Goal: Transaction & Acquisition: Purchase product/service

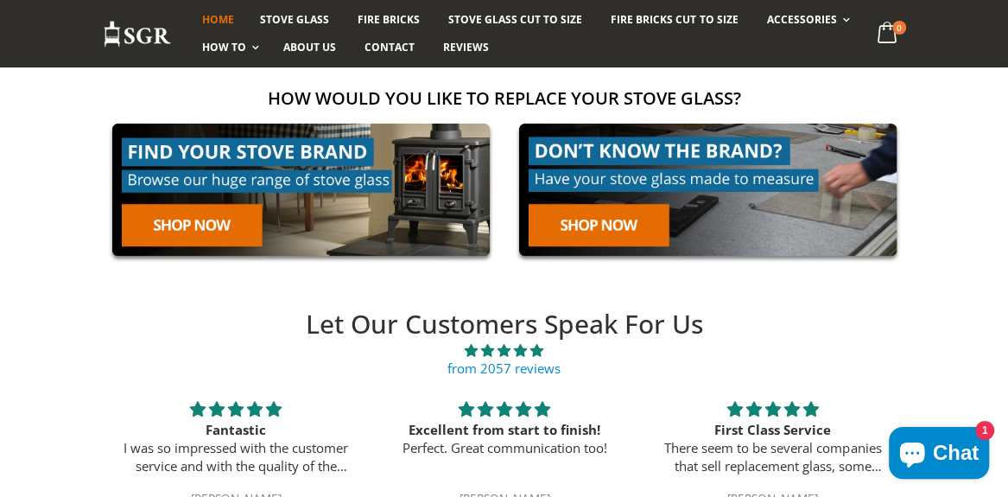
scroll to position [345, 0]
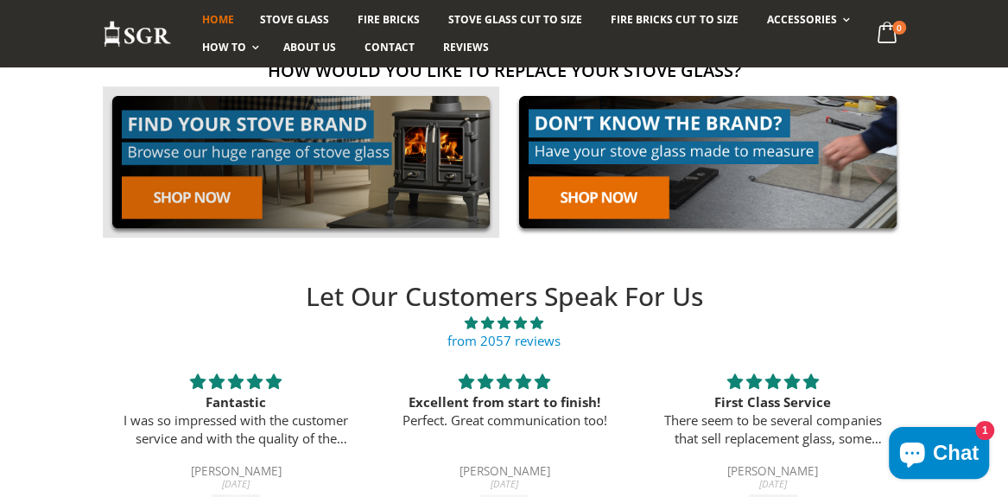
click at [208, 201] on link at bounding box center [301, 161] width 396 height 151
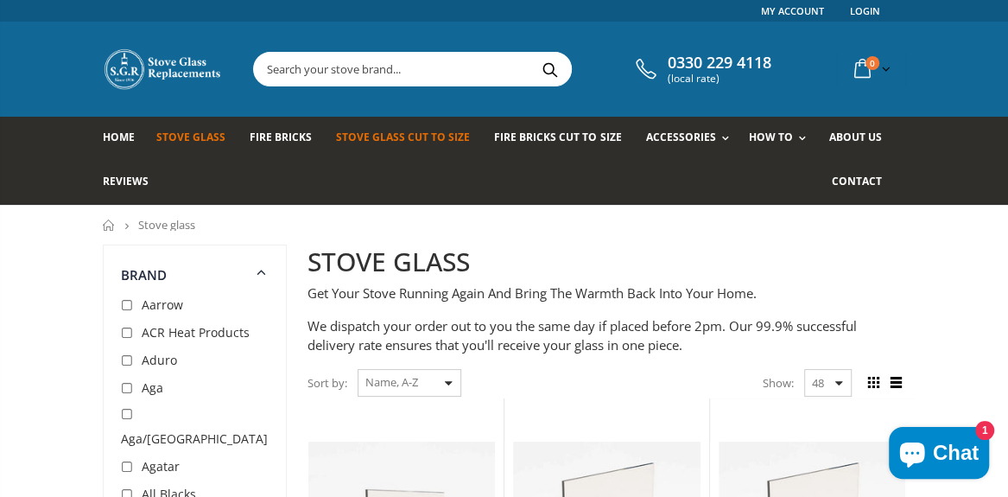
click at [358, 136] on span "Stove Glass Cut To Size" at bounding box center [403, 137] width 134 height 15
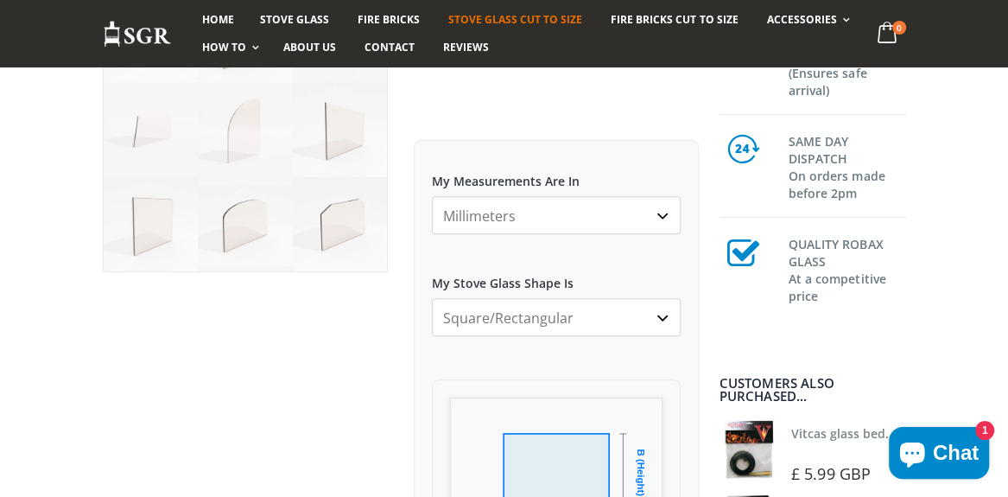
scroll to position [259, 0]
click at [470, 218] on select "Millimeters Centimeters Inches" at bounding box center [556, 213] width 249 height 38
click at [470, 217] on select "Millimeters Centimeters Inches" at bounding box center [556, 213] width 249 height 38
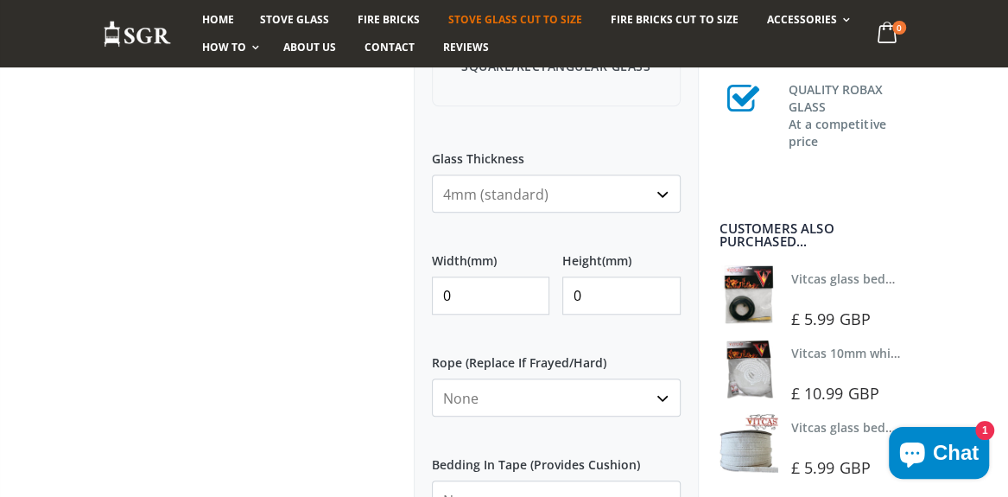
scroll to position [776, 0]
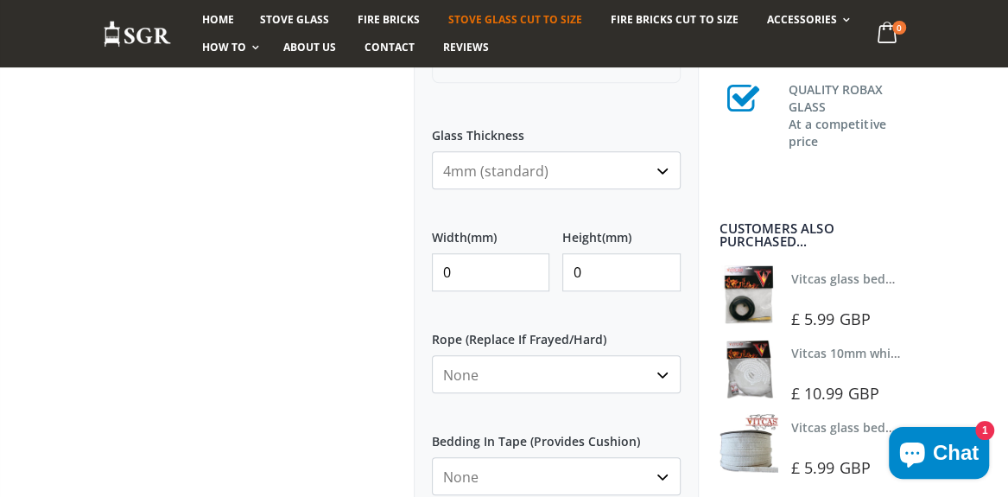
click at [457, 273] on input "0" at bounding box center [491, 272] width 118 height 38
drag, startPoint x: 455, startPoint y: 272, endPoint x: 443, endPoint y: 272, distance: 12.1
click at [443, 272] on input "0" at bounding box center [491, 272] width 118 height 38
type input "250"
click at [583, 272] on input "0" at bounding box center [621, 272] width 118 height 38
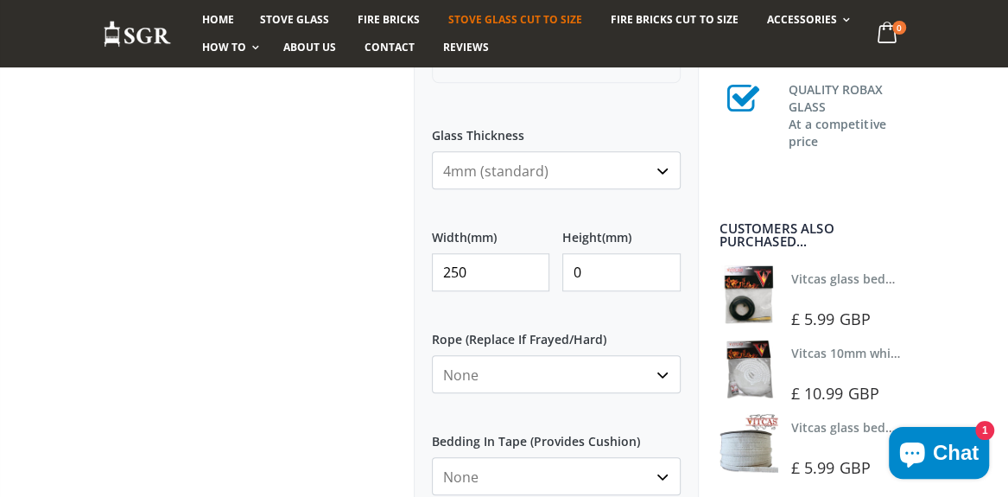
drag, startPoint x: 583, startPoint y: 272, endPoint x: 570, endPoint y: 272, distance: 13.0
click at [570, 272] on input "0" at bounding box center [621, 272] width 118 height 38
type input "180"
click at [315, 330] on div at bounding box center [245, 109] width 311 height 1283
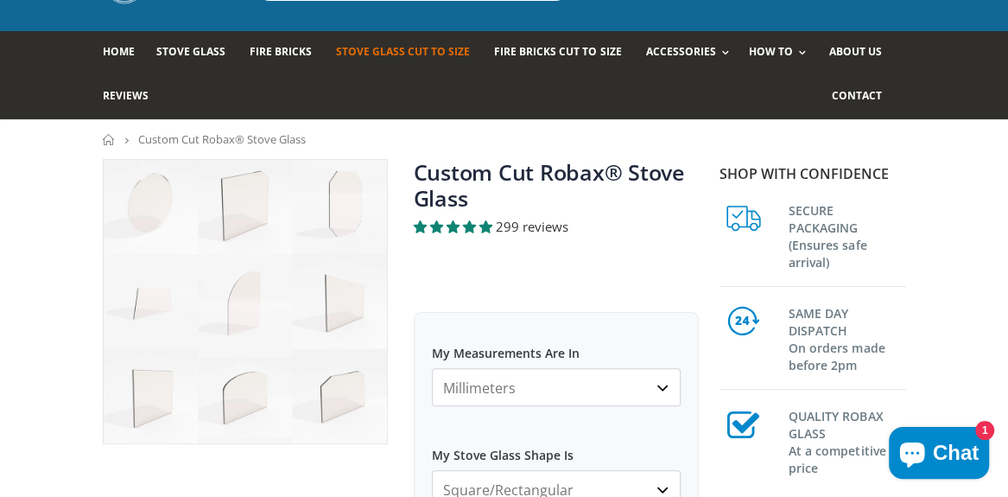
scroll to position [0, 0]
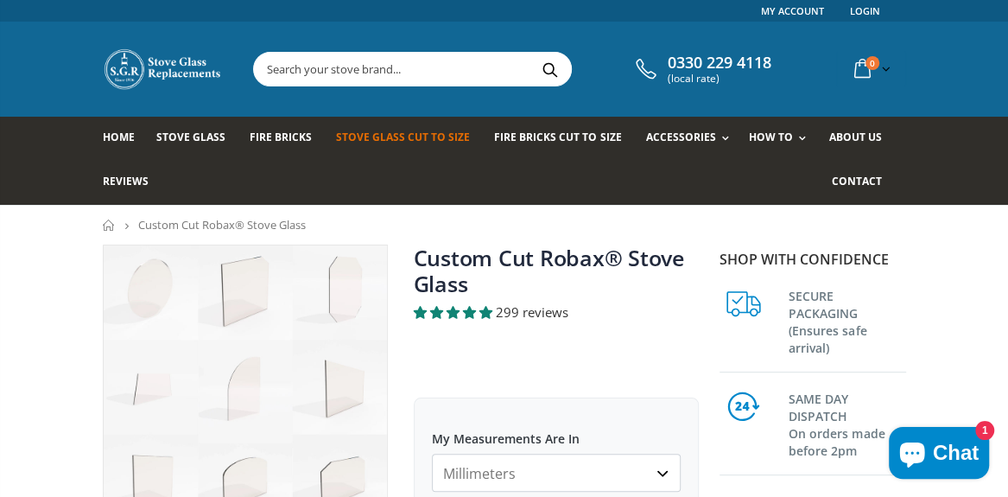
click at [948, 452] on span "Chat" at bounding box center [956, 453] width 46 height 26
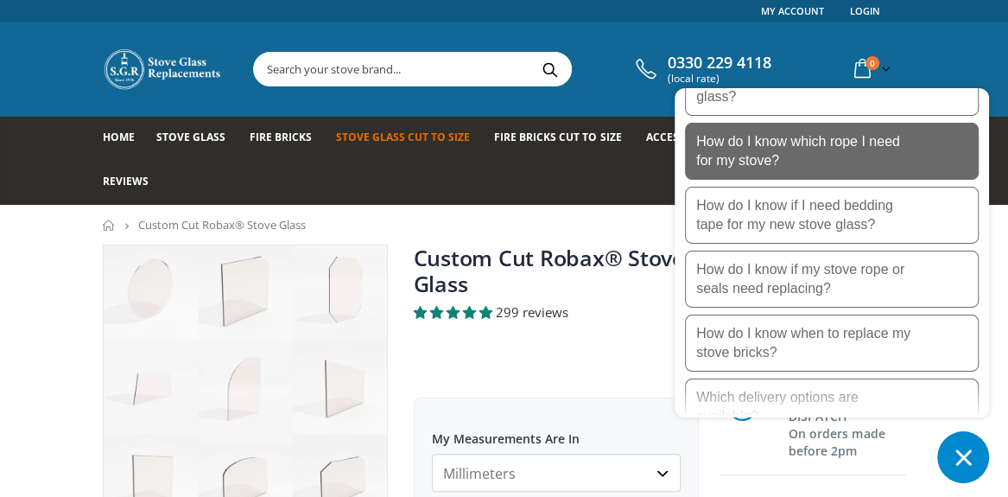
scroll to position [431, 0]
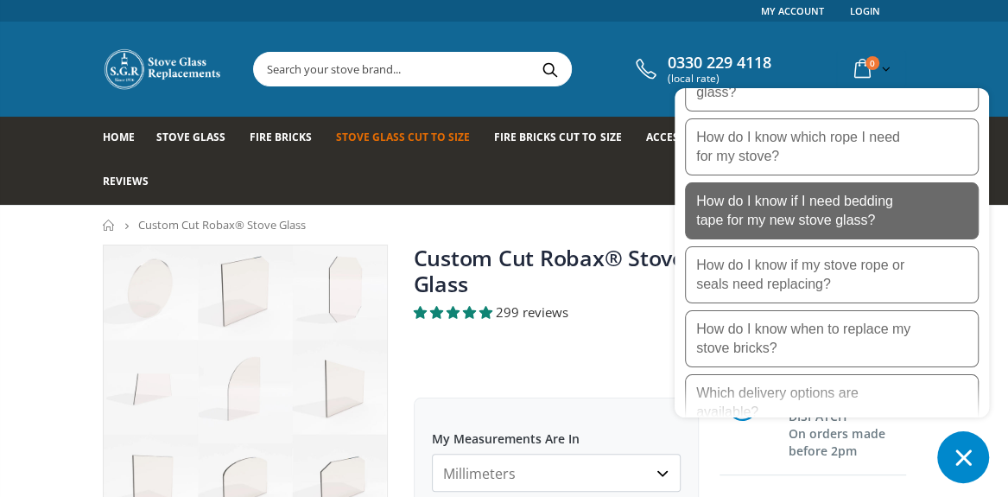
click at [722, 211] on p "How do I know if I need bedding tape for my new stove glass?" at bounding box center [804, 211] width 216 height 38
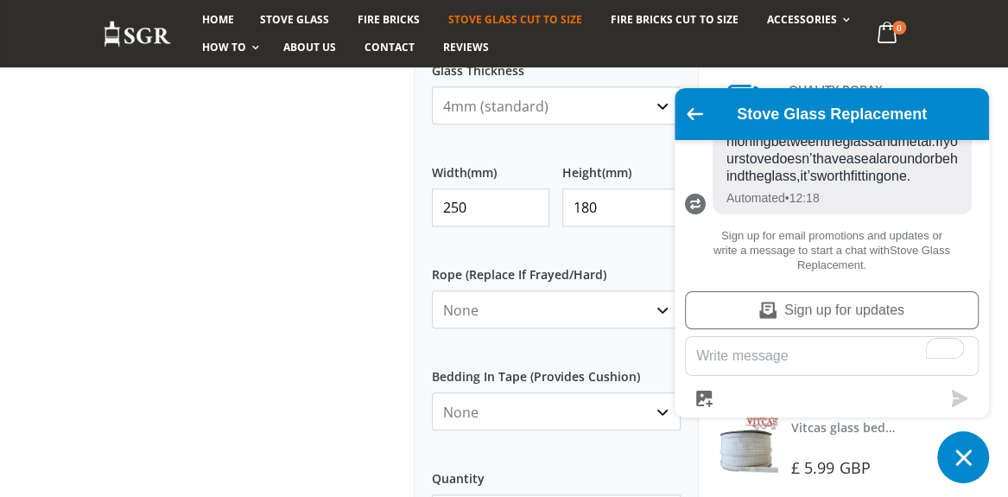
scroll to position [864, 0]
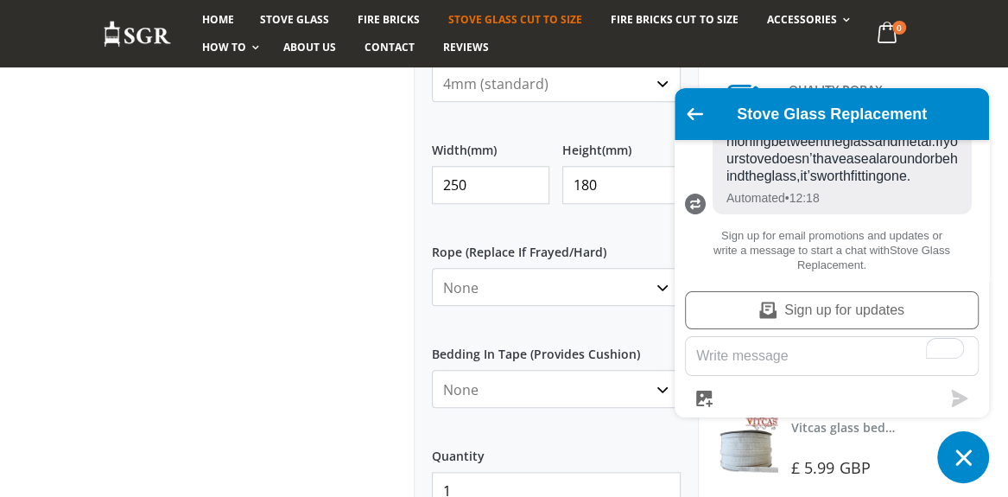
click at [536, 371] on select "None Black White" at bounding box center [556, 389] width 249 height 38
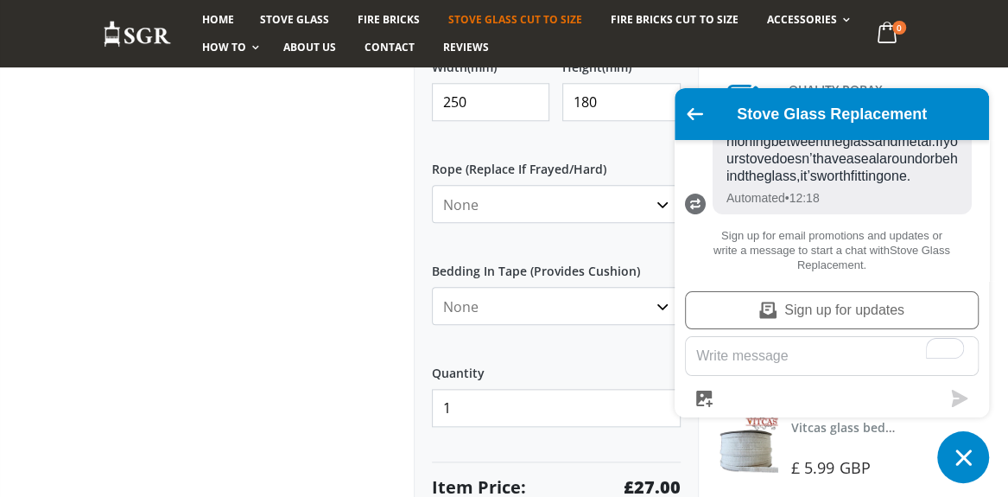
scroll to position [1036, 0]
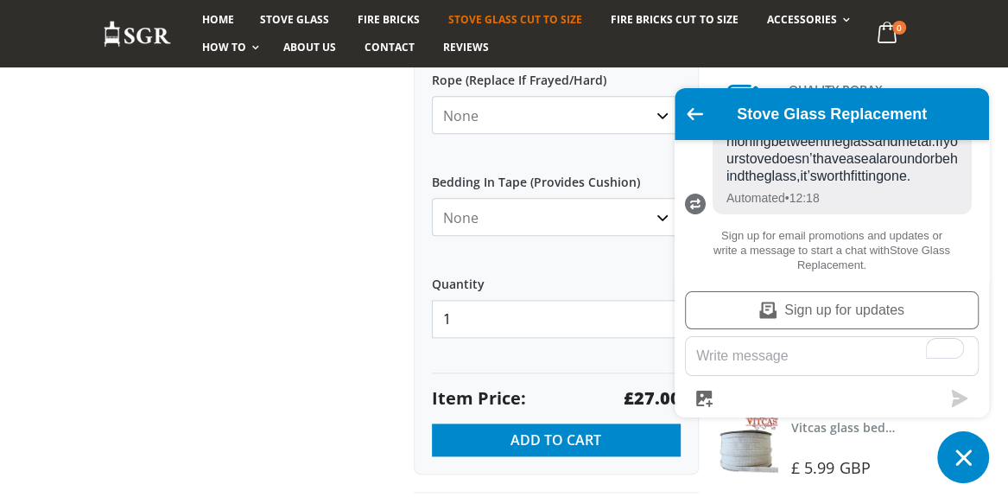
click at [542, 204] on select "None Black White" at bounding box center [556, 217] width 249 height 38
select select "black"
click at [432, 198] on select "None Black White" at bounding box center [556, 217] width 249 height 38
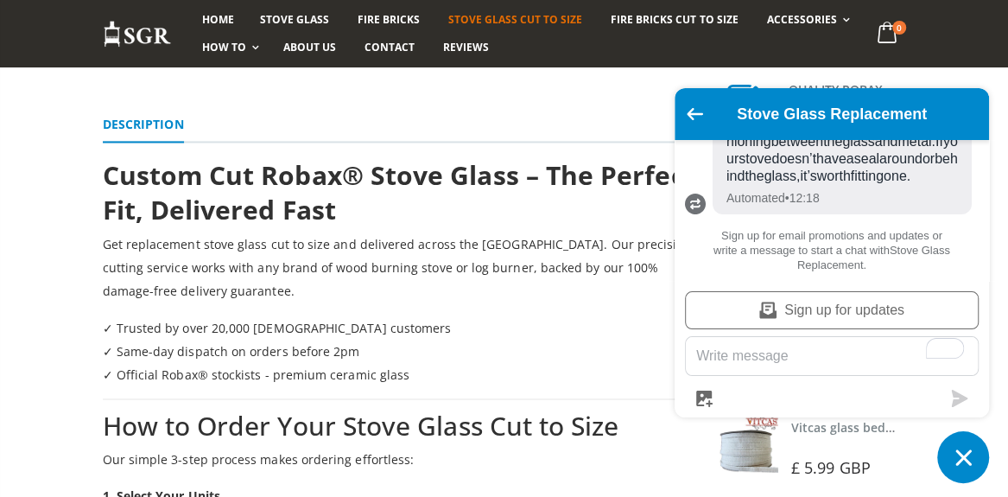
click at [486, 323] on p "✓ Trusted by over 20,000 UK customers ✓ Same-day dispatch on orders before 2pm …" at bounding box center [401, 350] width 596 height 70
click at [691, 113] on icon "Go back to the main screen" at bounding box center [695, 114] width 16 height 12
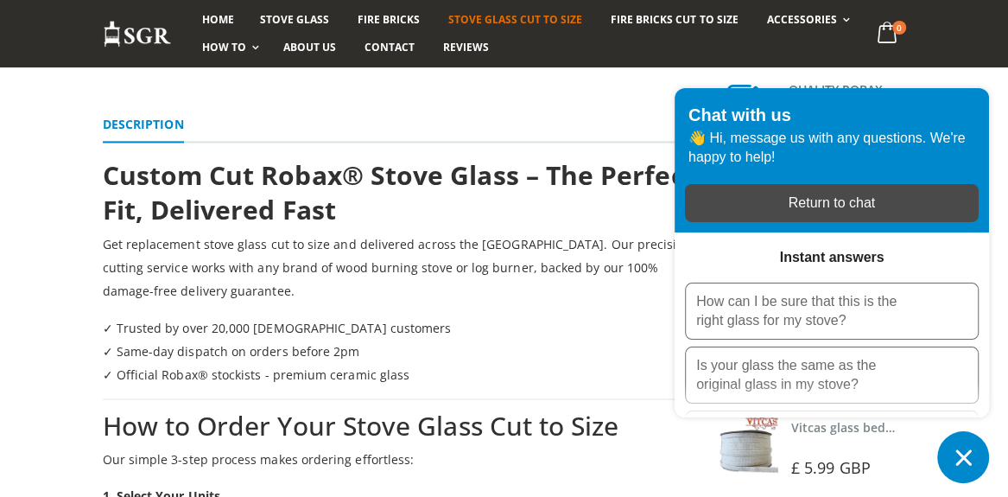
click at [876, 209] on div "Return to chat" at bounding box center [831, 202] width 273 height 19
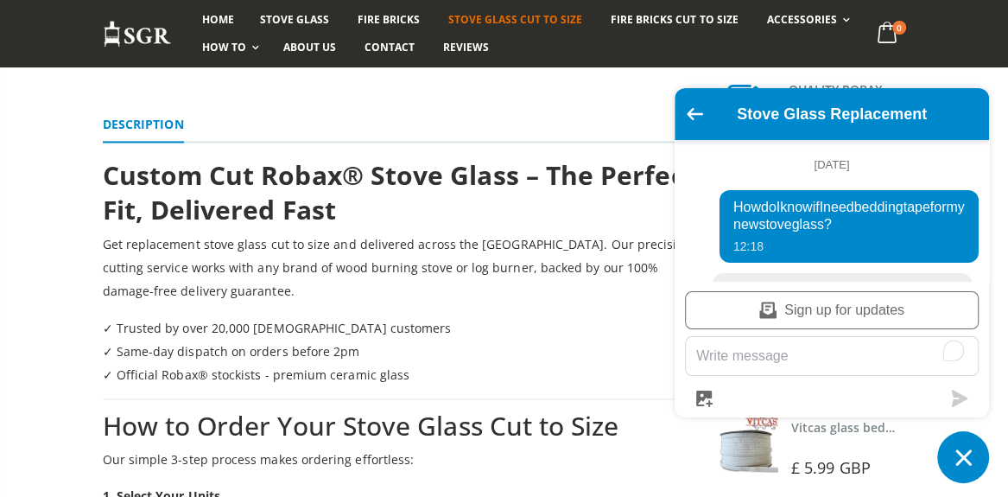
scroll to position [320, 0]
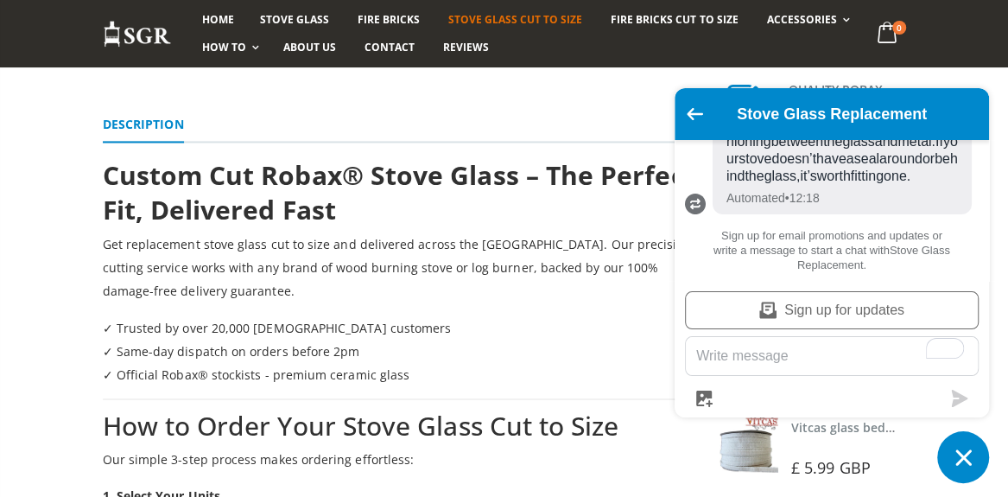
click at [964, 459] on icon "Chat window" at bounding box center [963, 457] width 16 height 16
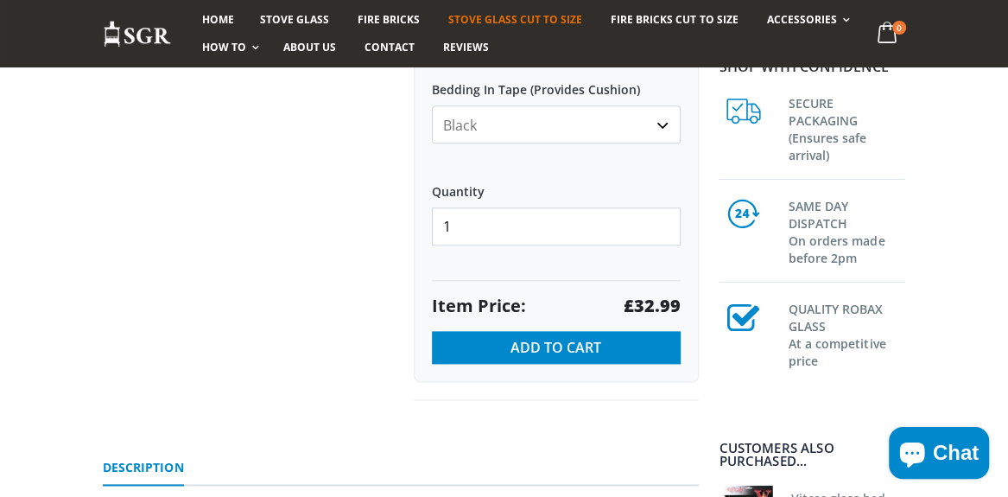
scroll to position [1125, 0]
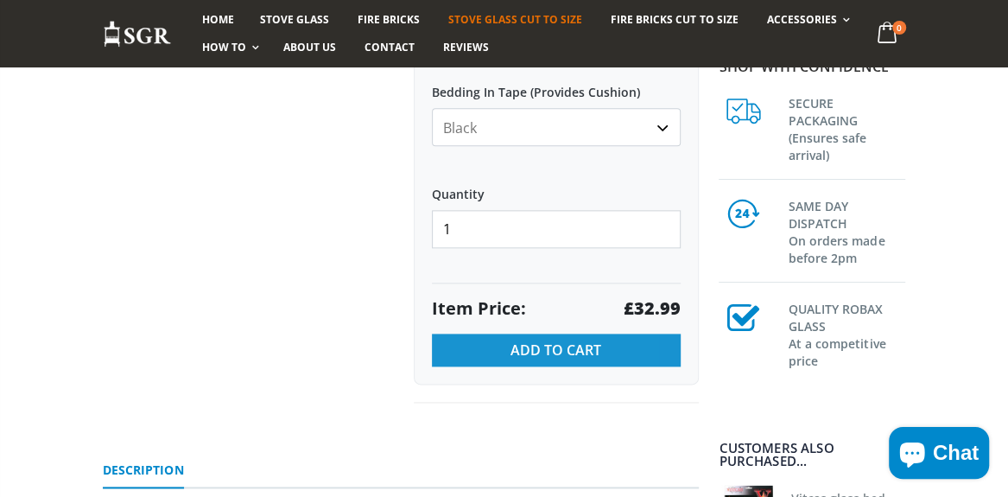
click at [556, 350] on span "Add to Cart" at bounding box center [555, 349] width 91 height 19
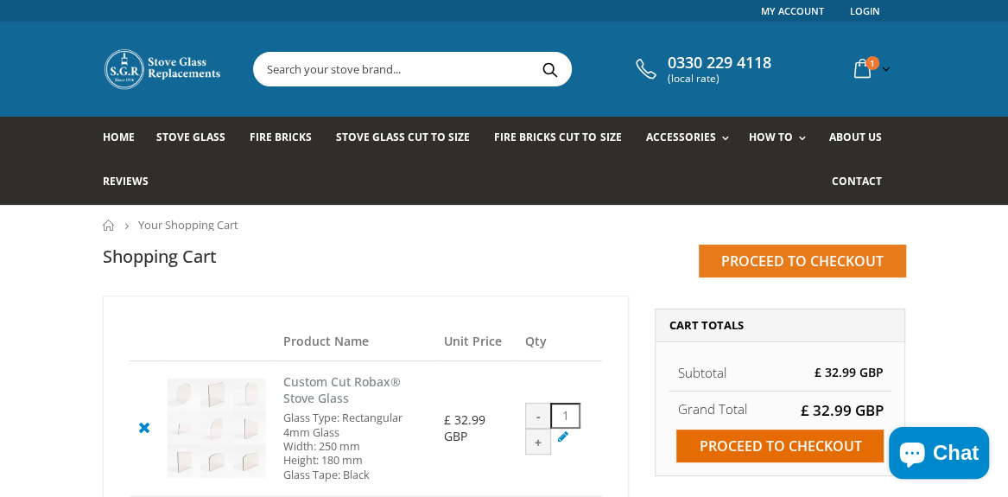
click at [755, 260] on input "Proceed to checkout" at bounding box center [802, 260] width 207 height 33
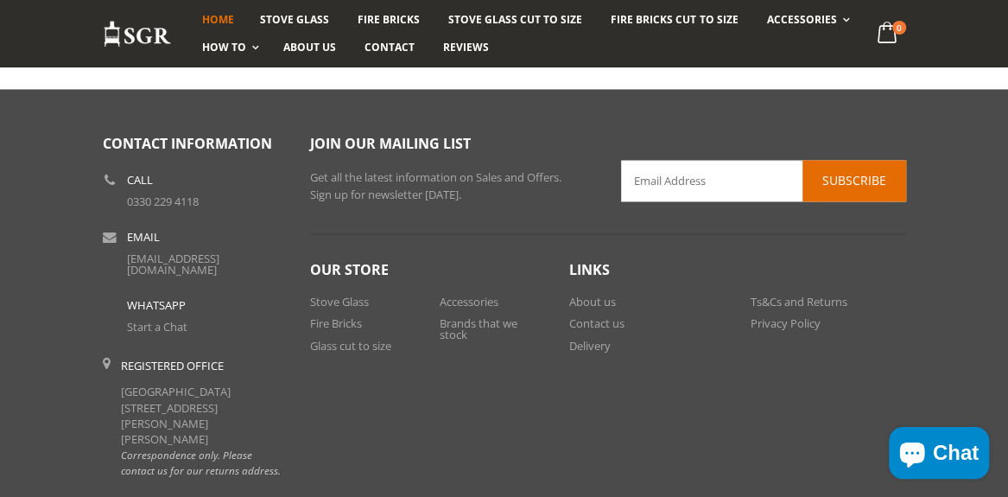
scroll to position [1467, 0]
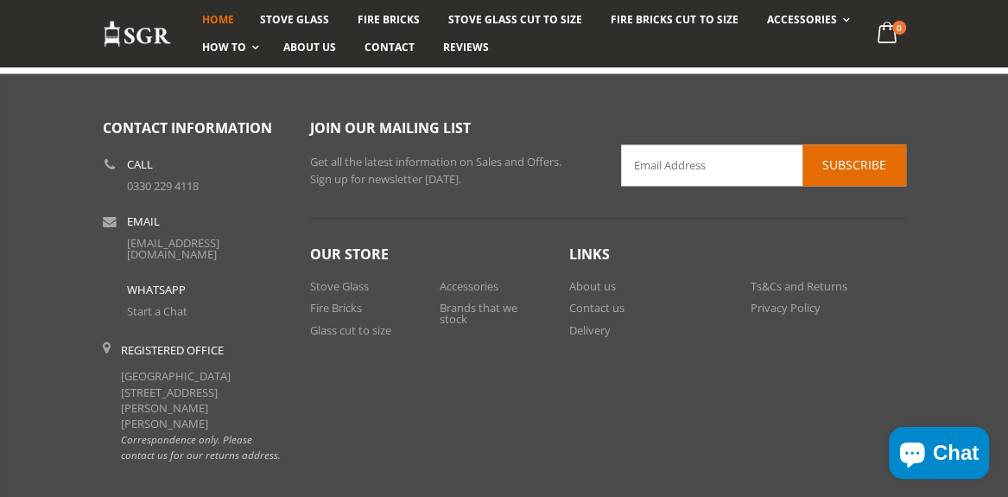
click at [930, 452] on icon "Chat window" at bounding box center [911, 452] width 41 height 41
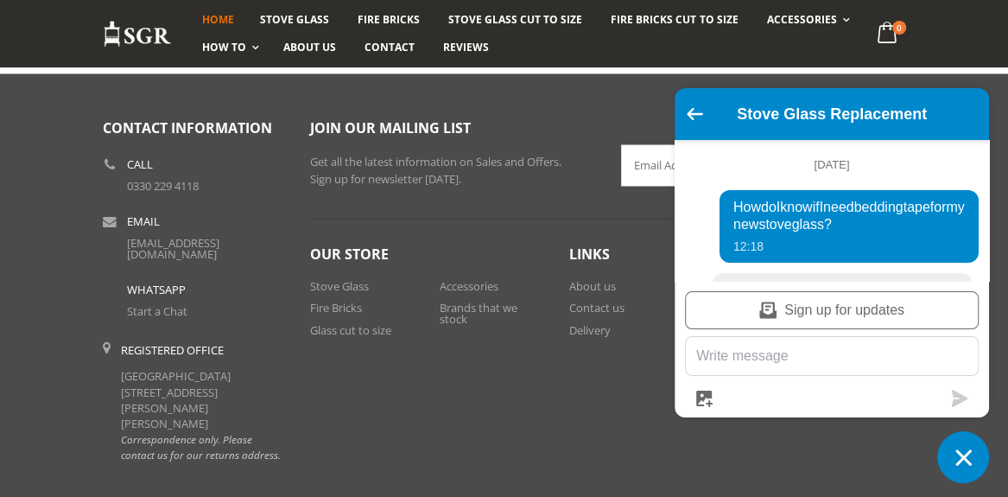
scroll to position [320, 0]
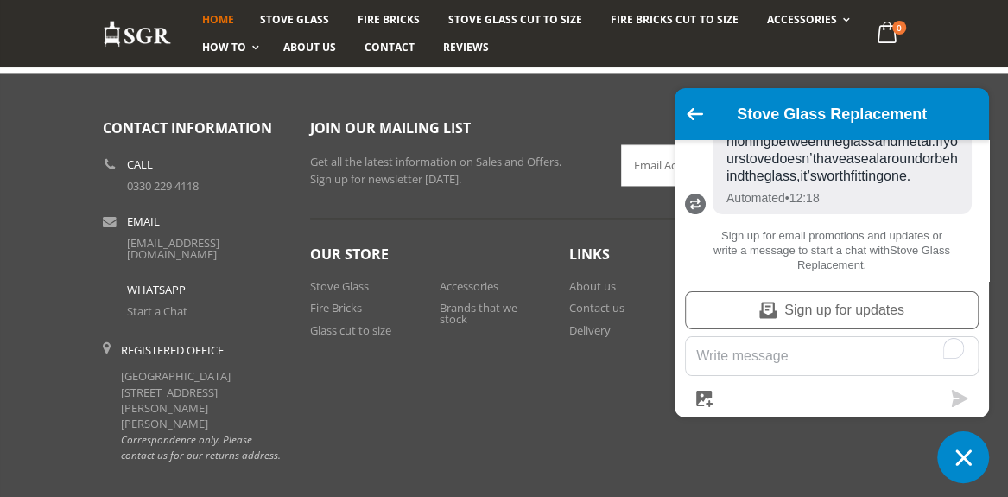
click at [809, 357] on textarea "To enrich screen reader interactions, please activate Accessibility in Grammarl…" at bounding box center [832, 356] width 292 height 38
type textarea "was my order free?"
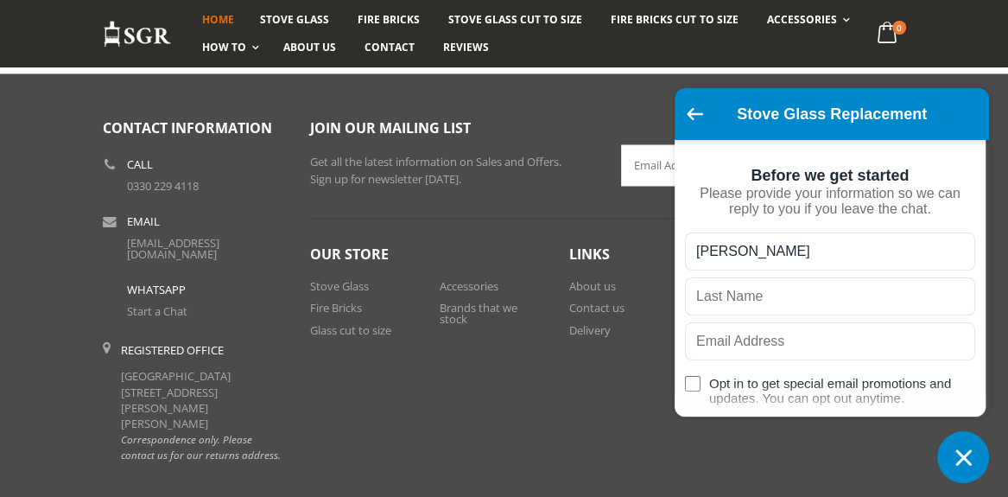
type input "Karen"
type input "prime"
type input "kprime70@gmail.com"
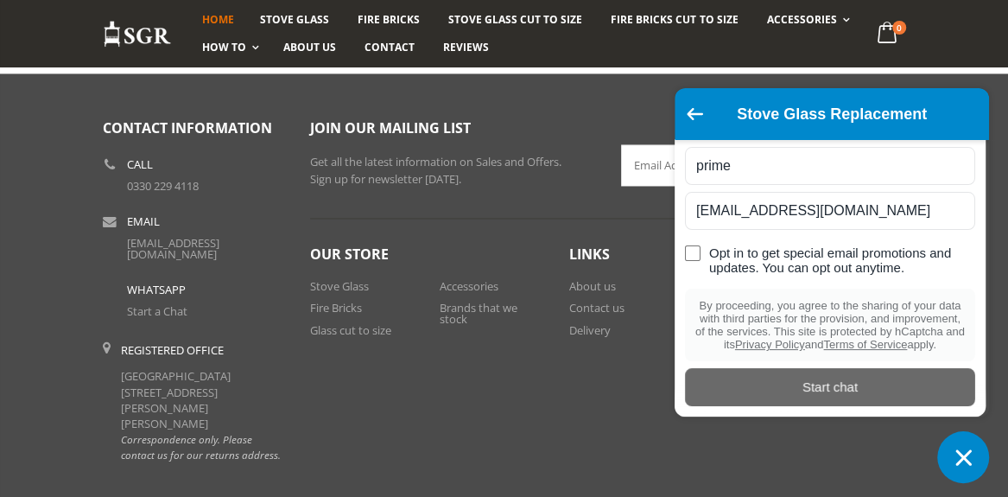
scroll to position [169, 0]
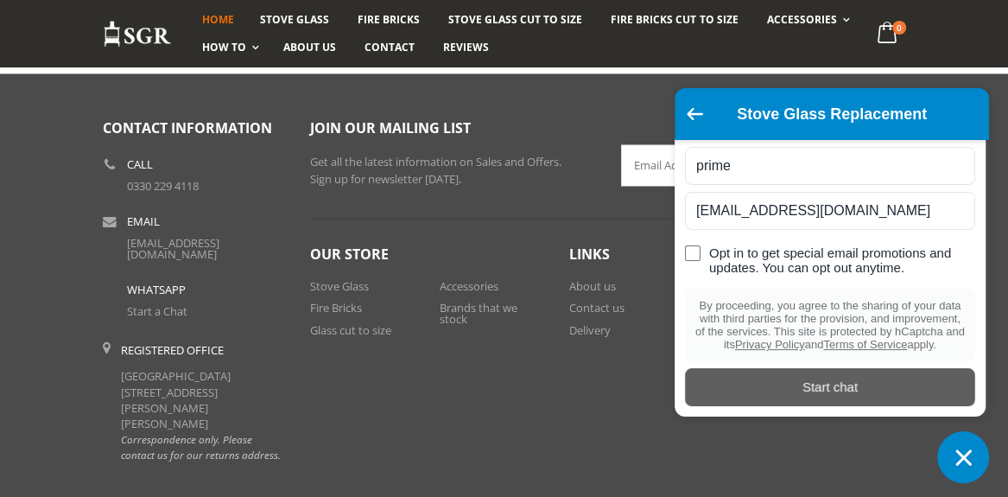
click at [838, 381] on div "Start chat" at bounding box center [829, 386] width 269 height 19
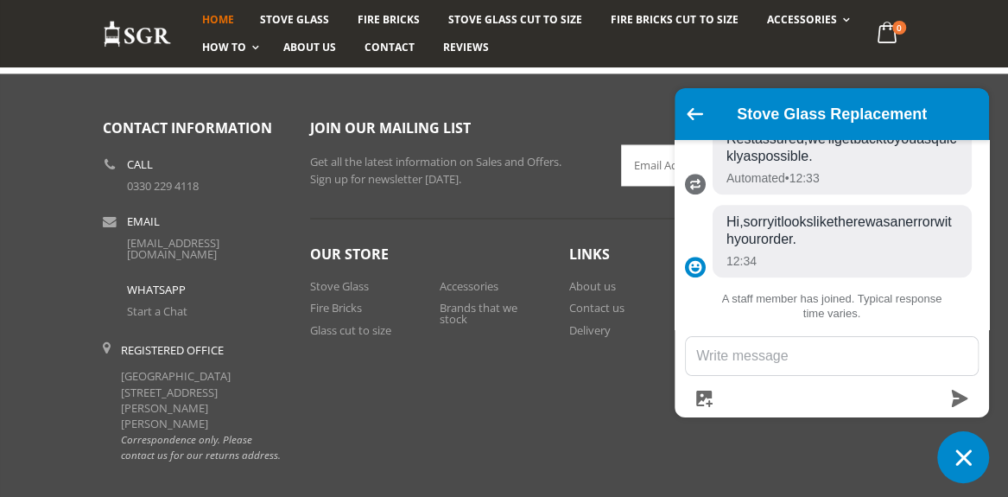
scroll to position [1042, 0]
click at [724, 361] on textarea "Message us" at bounding box center [832, 356] width 292 height 38
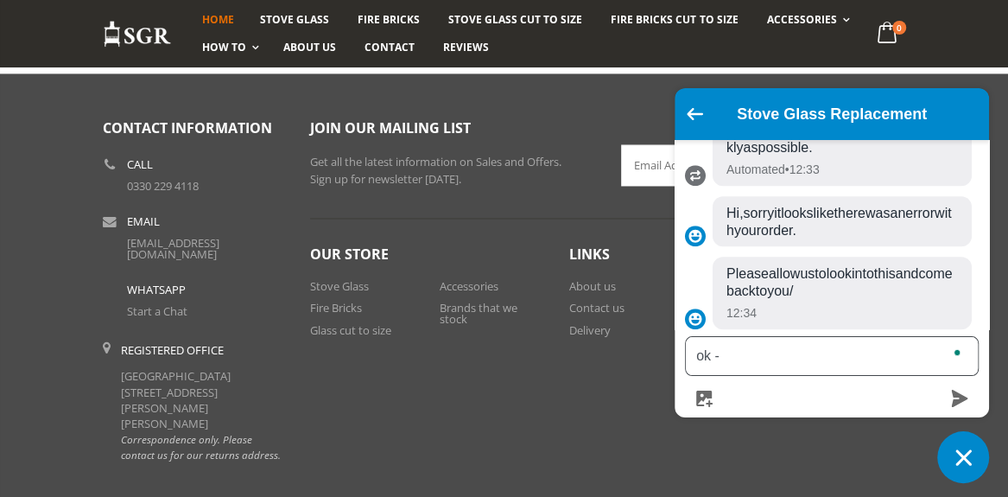
scroll to position [1055, 0]
type textarea "ok -thanks"
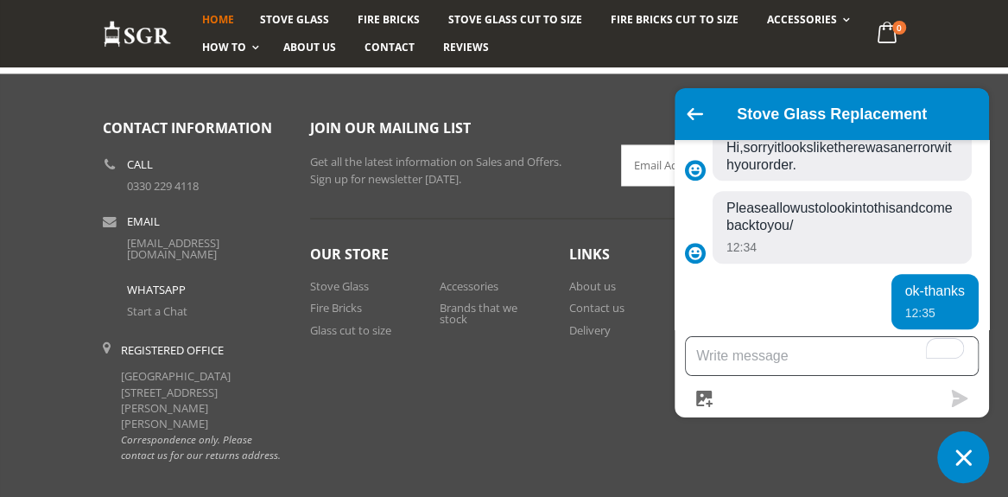
scroll to position [1121, 0]
click at [727, 355] on textarea "To enrich screen reader interactions, please activate Accessibility in Grammarl…" at bounding box center [832, 356] width 292 height 38
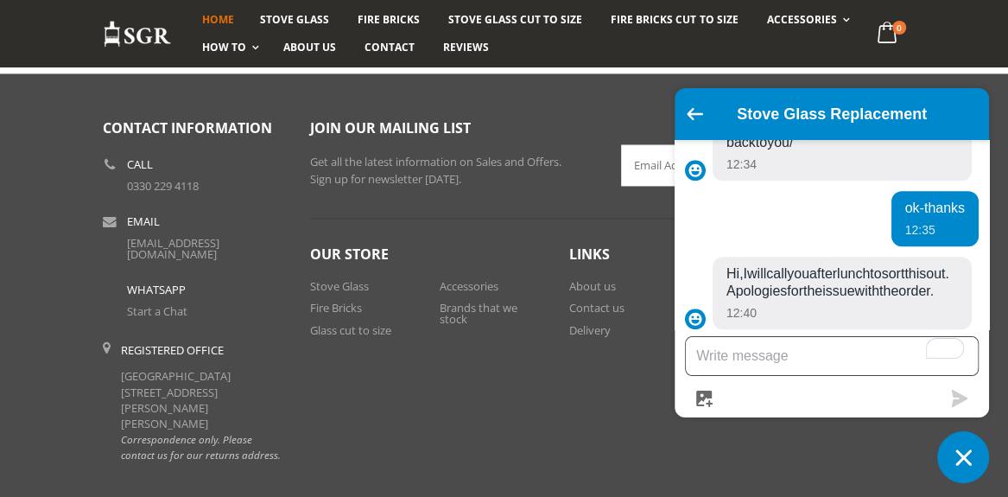
scroll to position [1221, 0]
type textarea "ok thanks"
